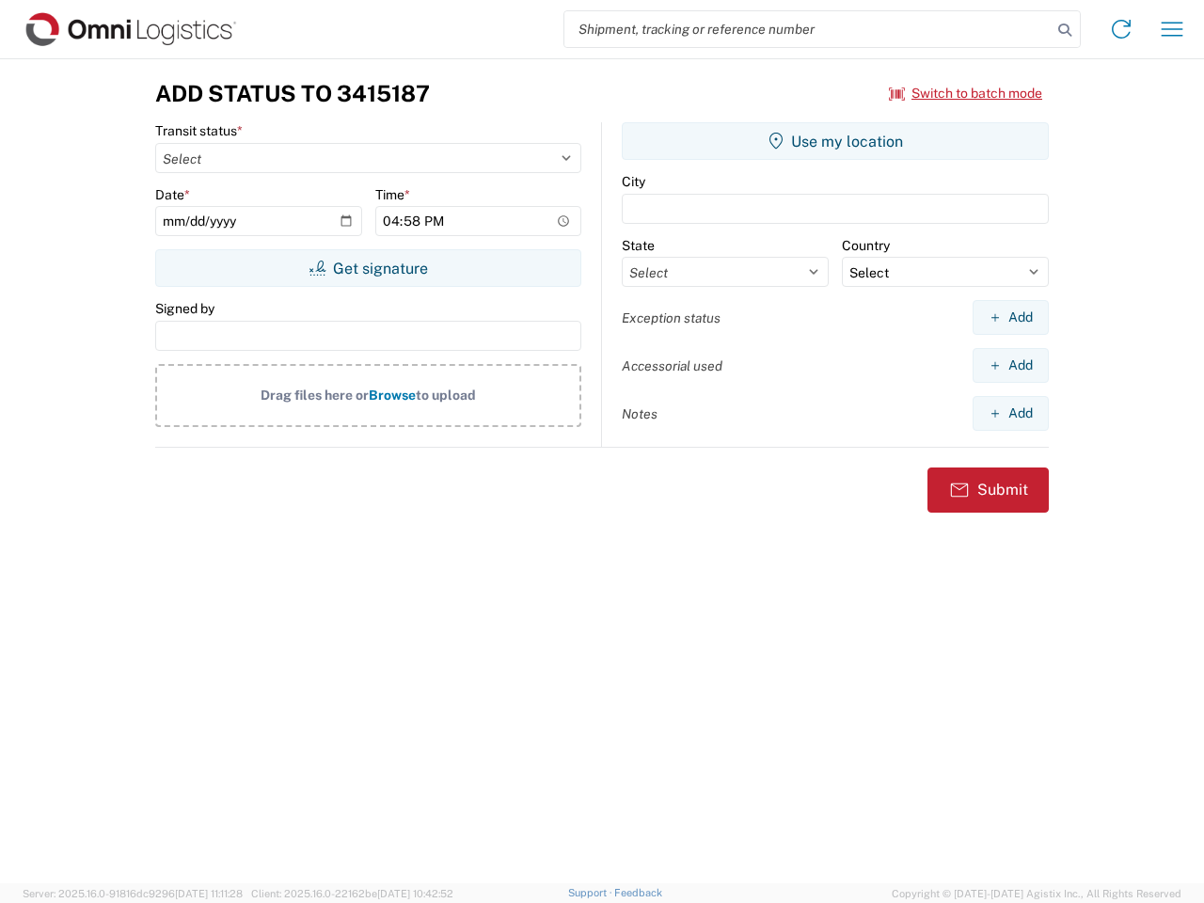
click at [808, 29] on input "search" at bounding box center [807, 29] width 487 height 36
click at [1064, 30] on icon at bounding box center [1064, 30] width 26 height 26
click at [1121, 29] on icon at bounding box center [1121, 29] width 30 height 30
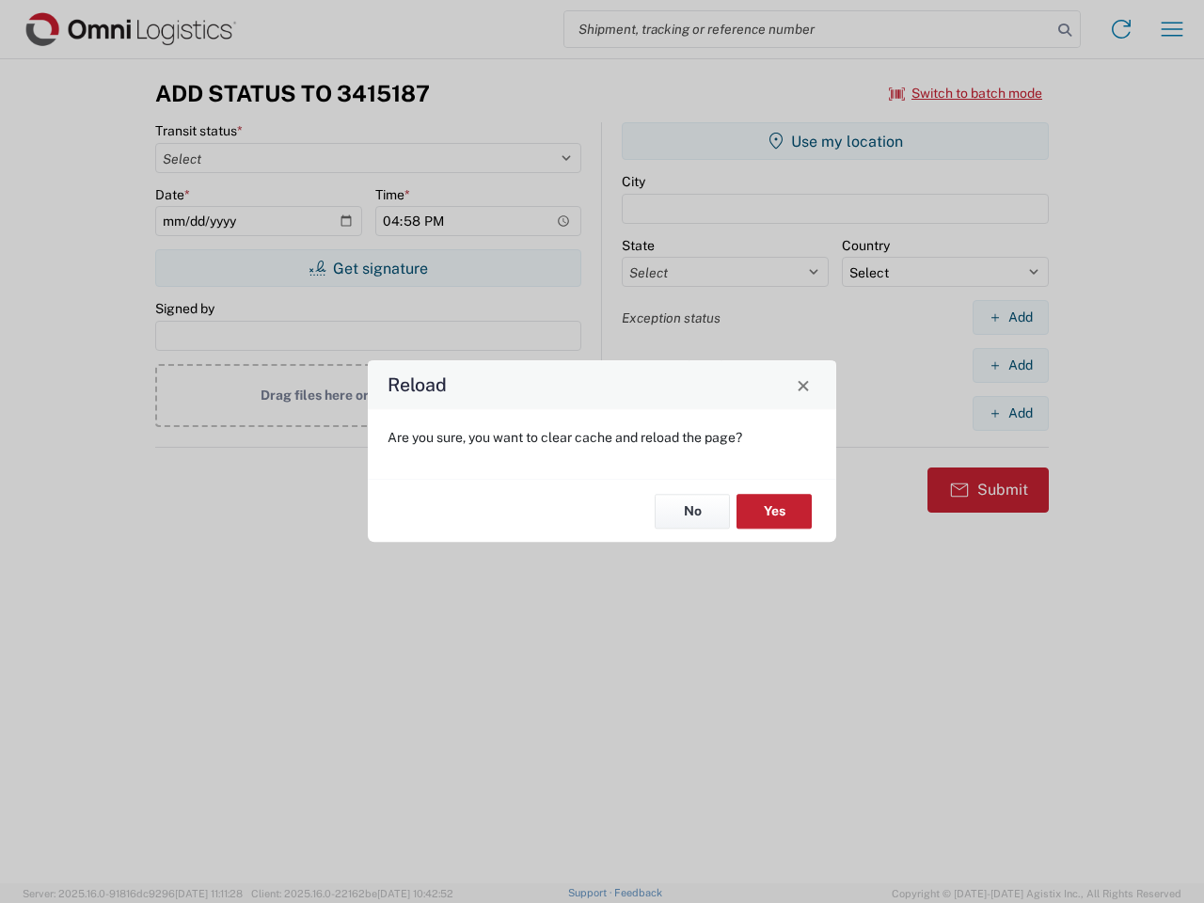
click at [1172, 29] on div "Reload Are you sure, you want to clear cache and reload the page? No Yes" at bounding box center [602, 451] width 1204 height 903
click at [966, 93] on div "Reload Are you sure, you want to clear cache and reload the page? No Yes" at bounding box center [602, 451] width 1204 height 903
click at [368, 268] on div "Reload Are you sure, you want to clear cache and reload the page? No Yes" at bounding box center [602, 451] width 1204 height 903
click at [835, 141] on div "Reload Are you sure, you want to clear cache and reload the page? No Yes" at bounding box center [602, 451] width 1204 height 903
click at [1010, 317] on div "Reload Are you sure, you want to clear cache and reload the page? No Yes" at bounding box center [602, 451] width 1204 height 903
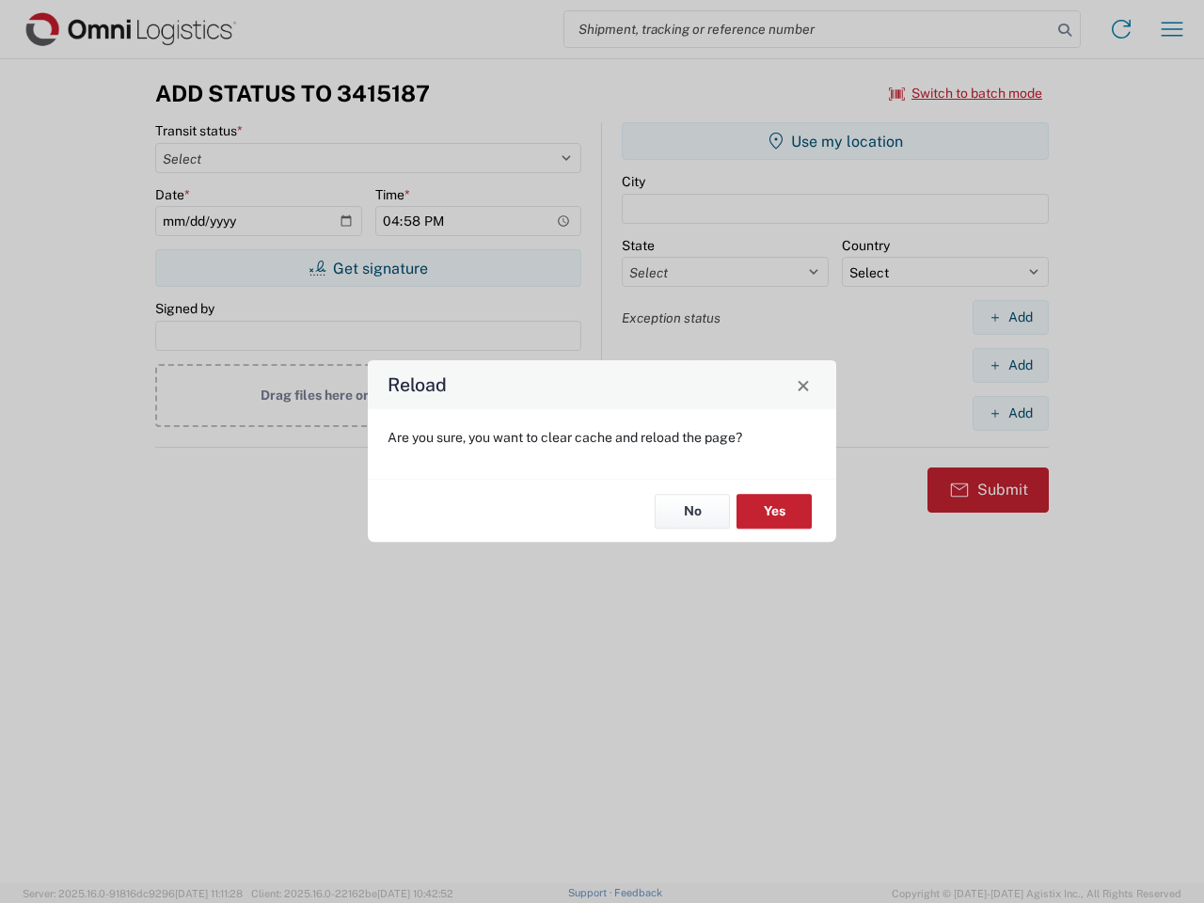
click at [1010, 365] on div "Reload Are you sure, you want to clear cache and reload the page? No Yes" at bounding box center [602, 451] width 1204 height 903
click at [1010, 413] on div "Reload Are you sure, you want to clear cache and reload the page? No Yes" at bounding box center [602, 451] width 1204 height 903
